Goal: Check status: Check status

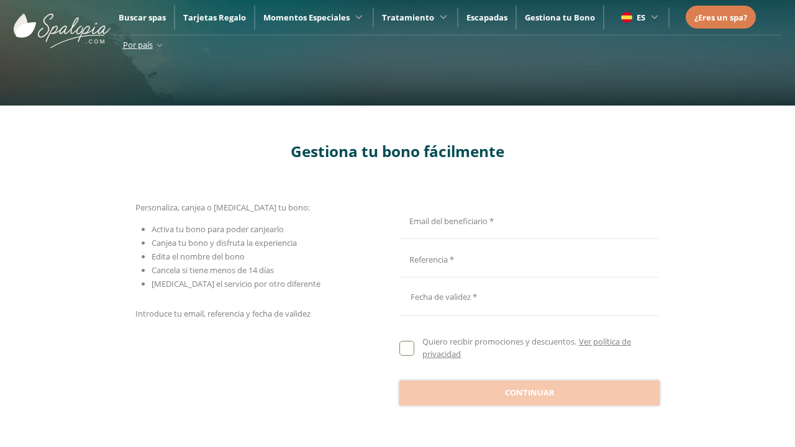
click at [527, 219] on input "Email del beneficiario *" at bounding box center [527, 220] width 257 height 22
type input "**********"
click at [527, 258] on input "Email del beneficiario *" at bounding box center [527, 259] width 257 height 22
type input "**********"
click at [529, 297] on div at bounding box center [529, 297] width 260 height 30
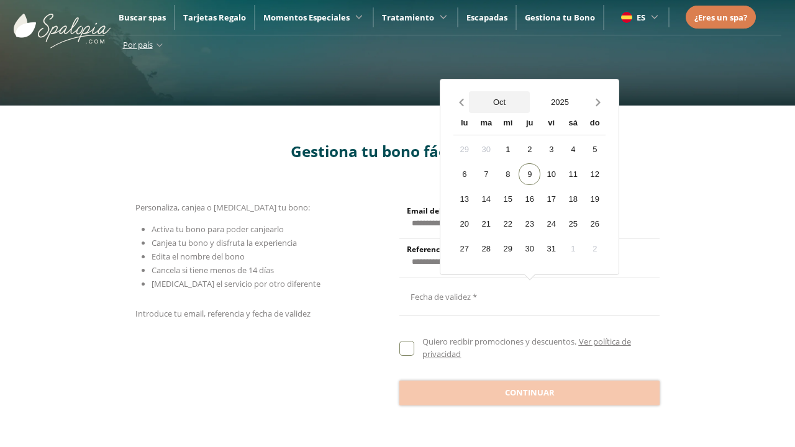
click at [499, 102] on button "Oct" at bounding box center [499, 102] width 61 height 22
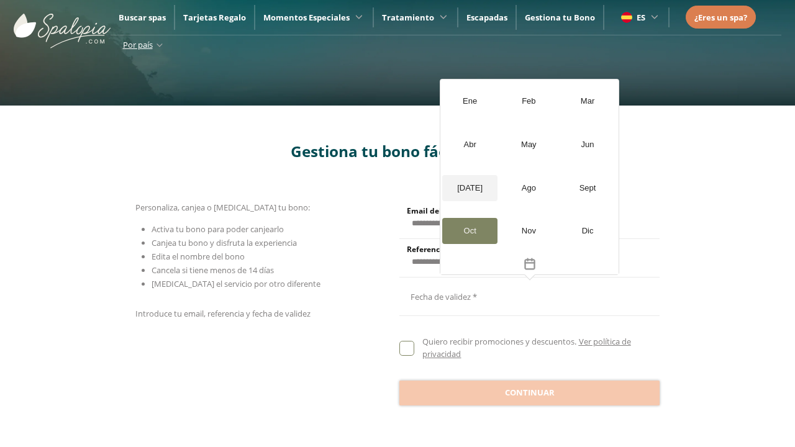
click at [470, 188] on div "[DATE]" at bounding box center [469, 188] width 55 height 26
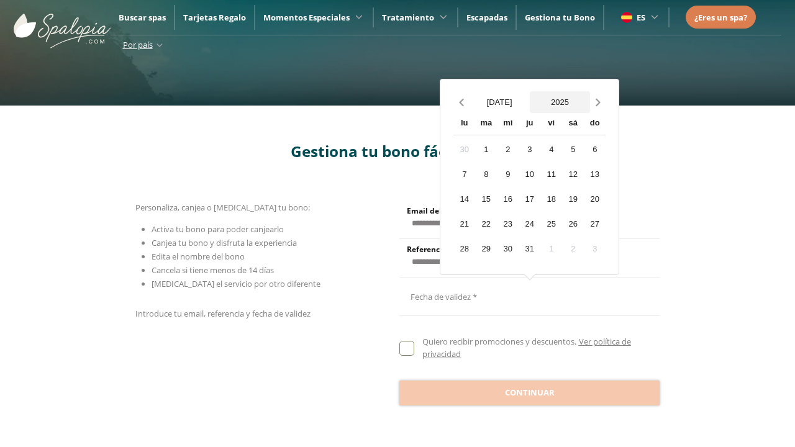
click at [560, 102] on button "2025" at bounding box center [560, 102] width 61 height 22
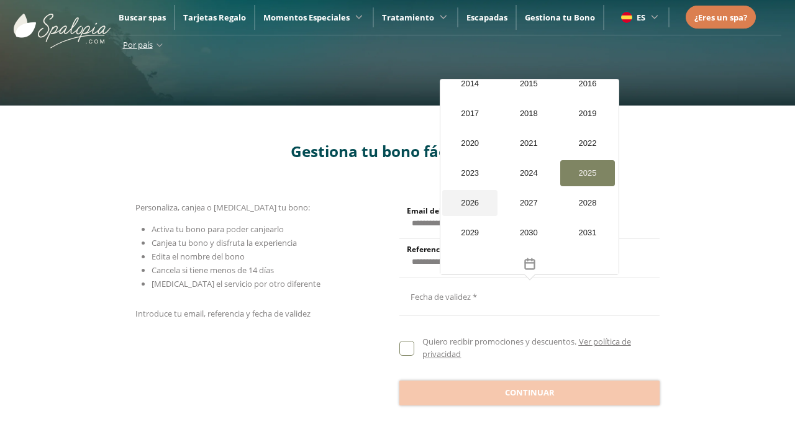
click at [469, 203] on div "2026" at bounding box center [469, 203] width 55 height 26
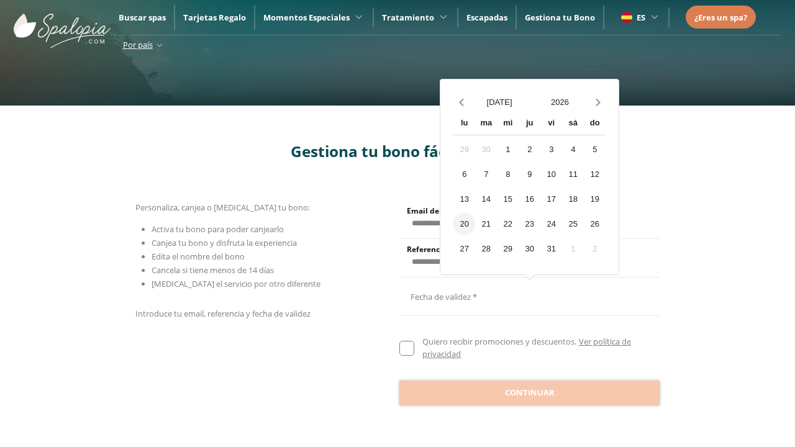
click at [464, 224] on div "20" at bounding box center [465, 224] width 22 height 22
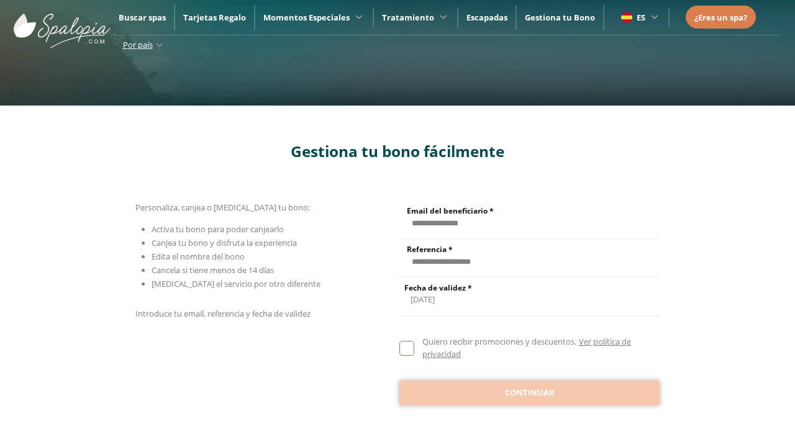
click at [529, 392] on span "Continuar" at bounding box center [530, 393] width 50 height 12
